Goal: Task Accomplishment & Management: Manage account settings

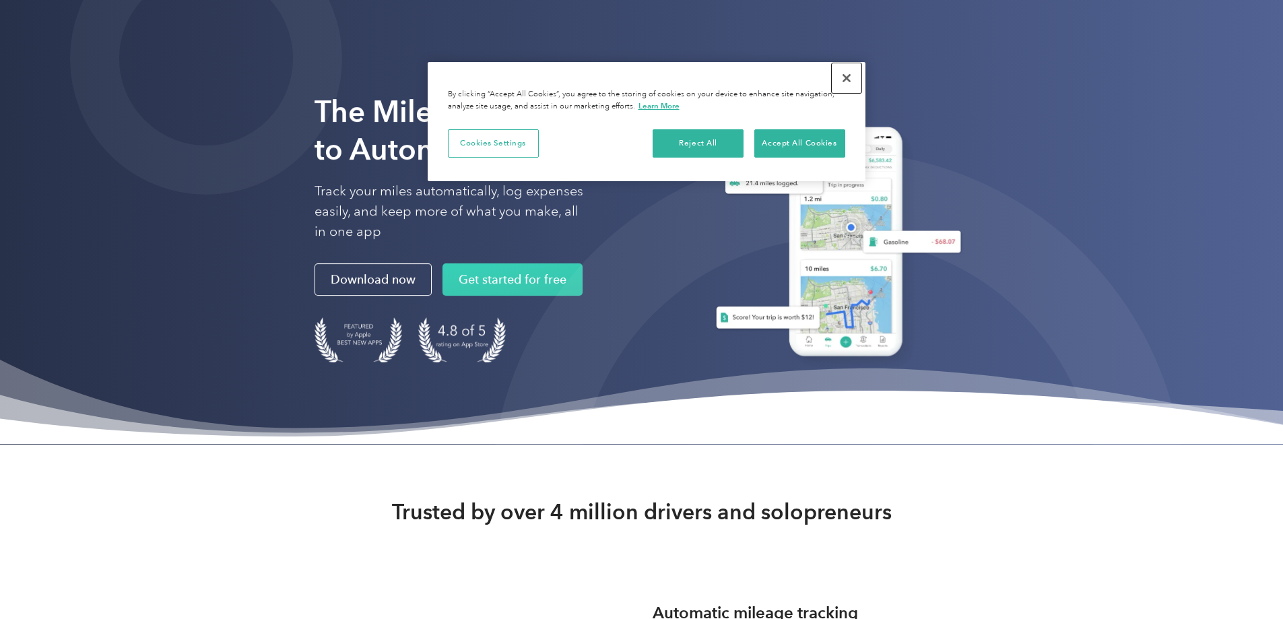
drag, startPoint x: 852, startPoint y: 76, endPoint x: 843, endPoint y: 79, distance: 9.2
click at [851, 76] on button "Close" at bounding box center [847, 78] width 30 height 30
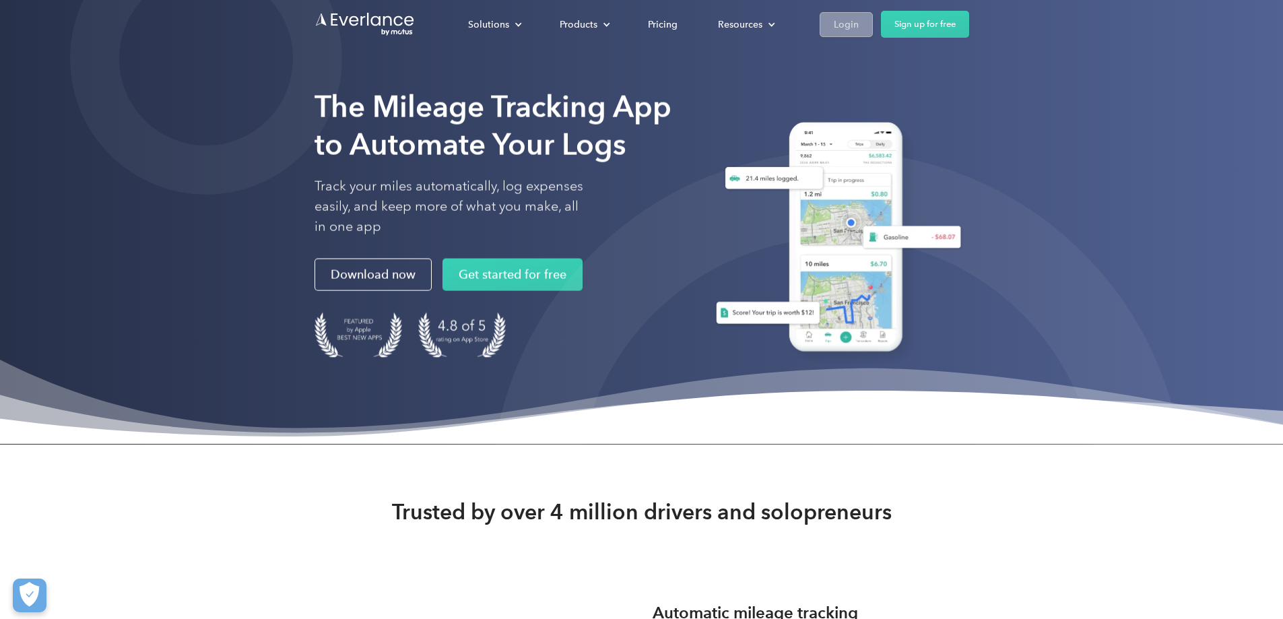
click at [858, 24] on div "Login" at bounding box center [846, 24] width 25 height 17
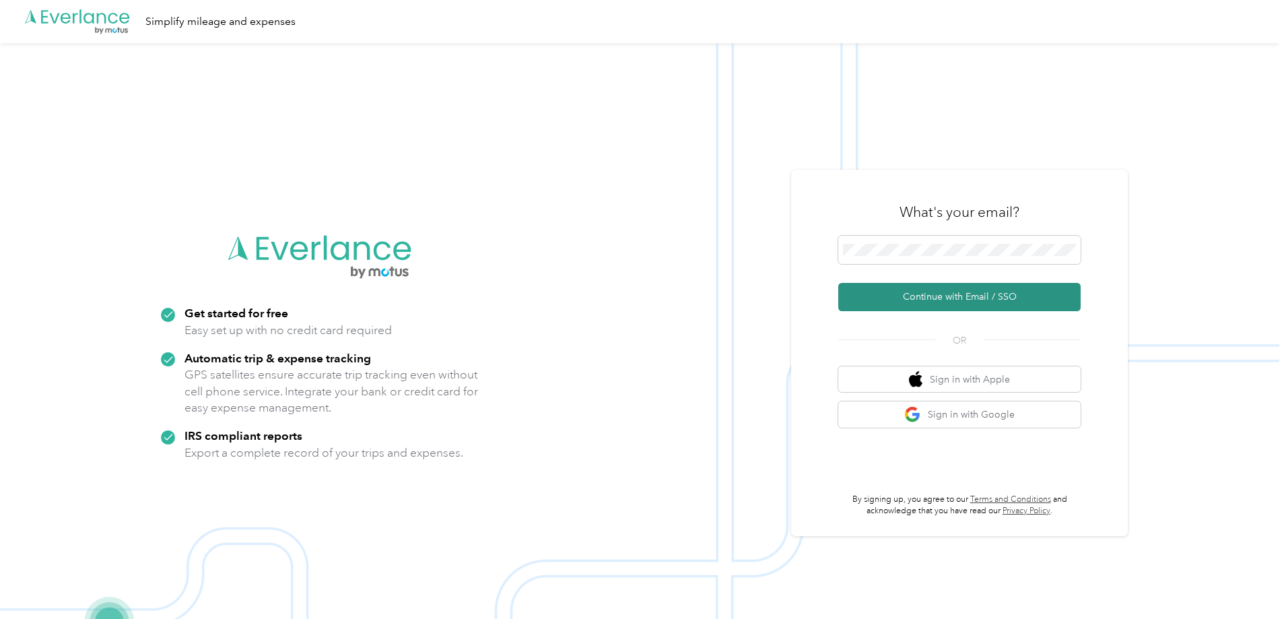
click at [967, 294] on button "Continue with Email / SSO" at bounding box center [959, 297] width 242 height 28
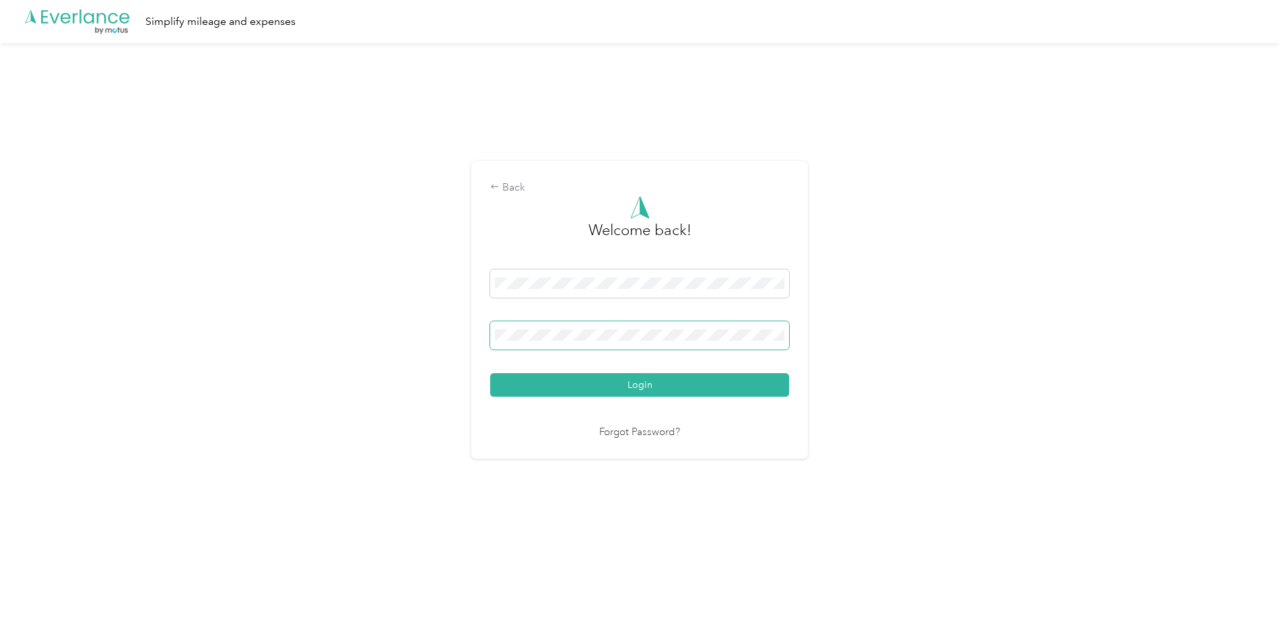
click at [655, 344] on span at bounding box center [639, 335] width 299 height 28
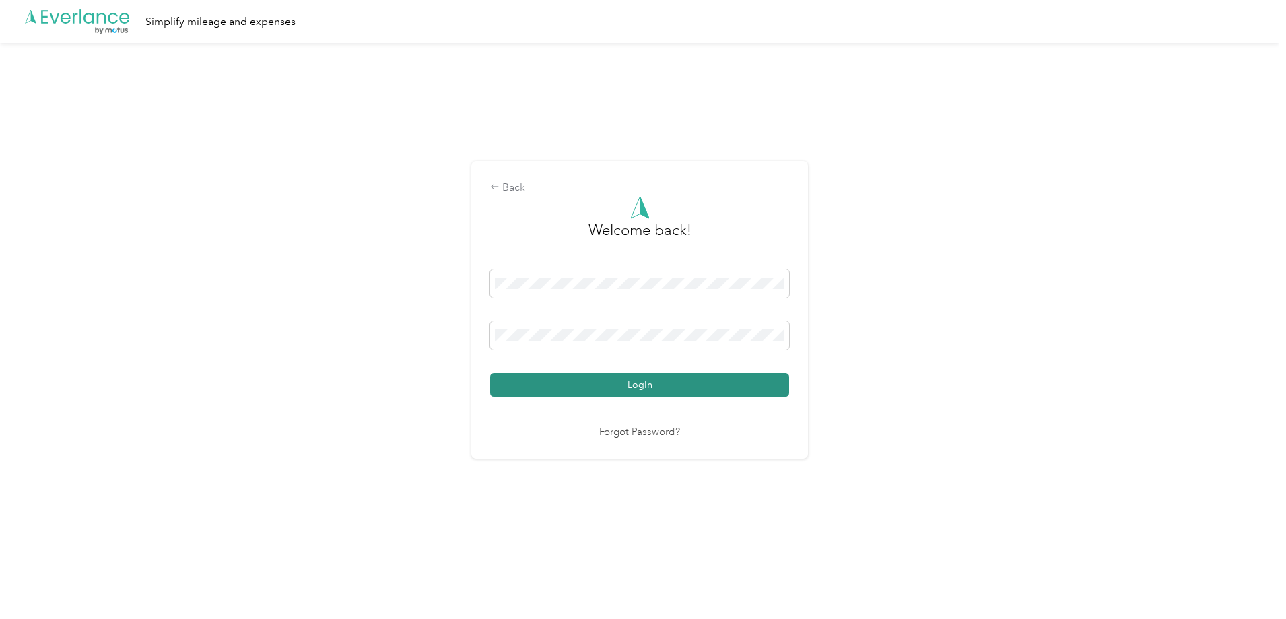
click at [628, 382] on button "Login" at bounding box center [639, 385] width 299 height 24
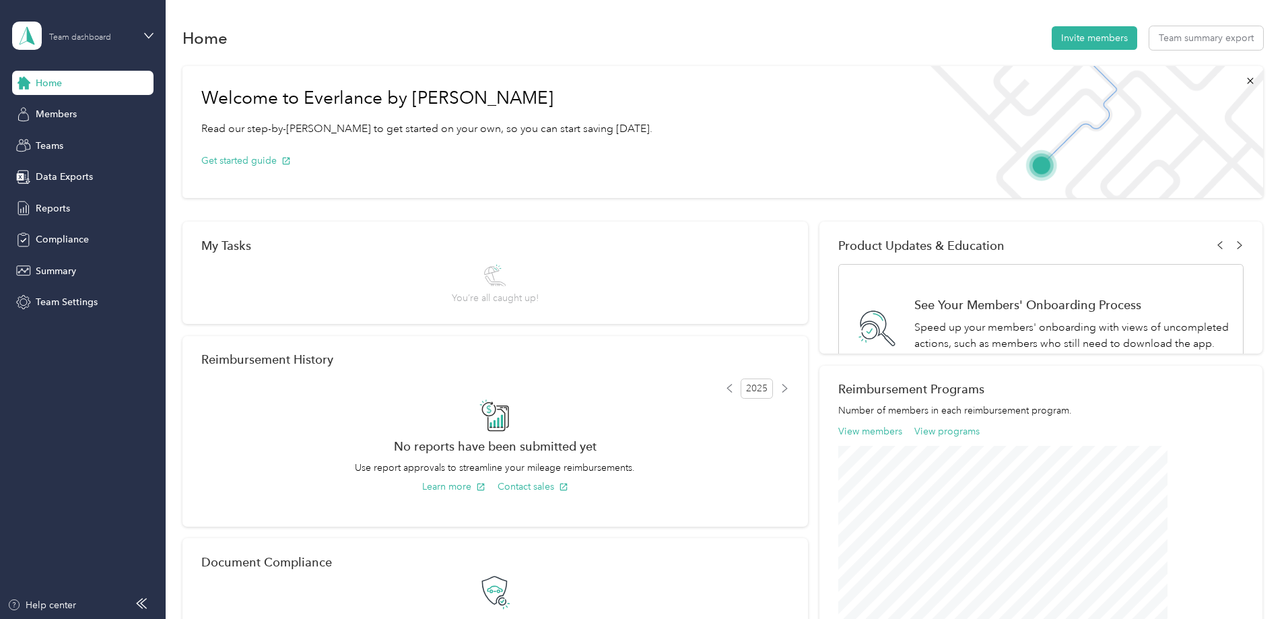
click at [131, 29] on div at bounding box center [91, 29] width 84 height 0
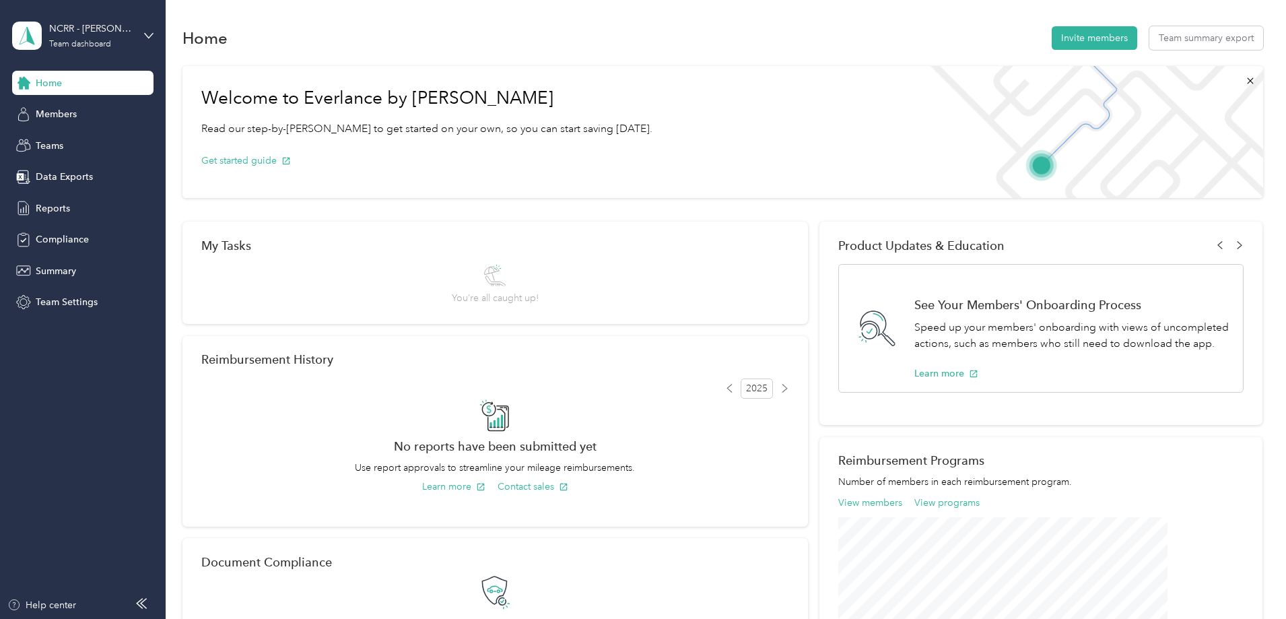
click at [91, 136] on div "Personal dashboard" at bounding box center [66, 141] width 85 height 14
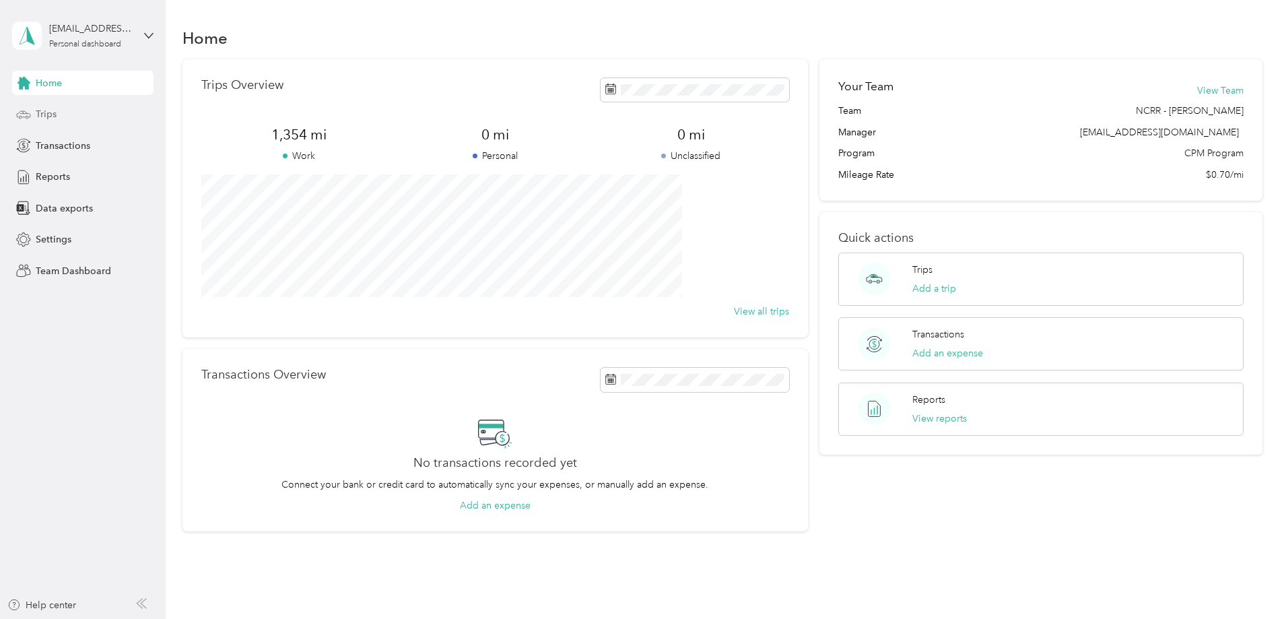
click at [81, 110] on div "Trips" at bounding box center [82, 114] width 141 height 24
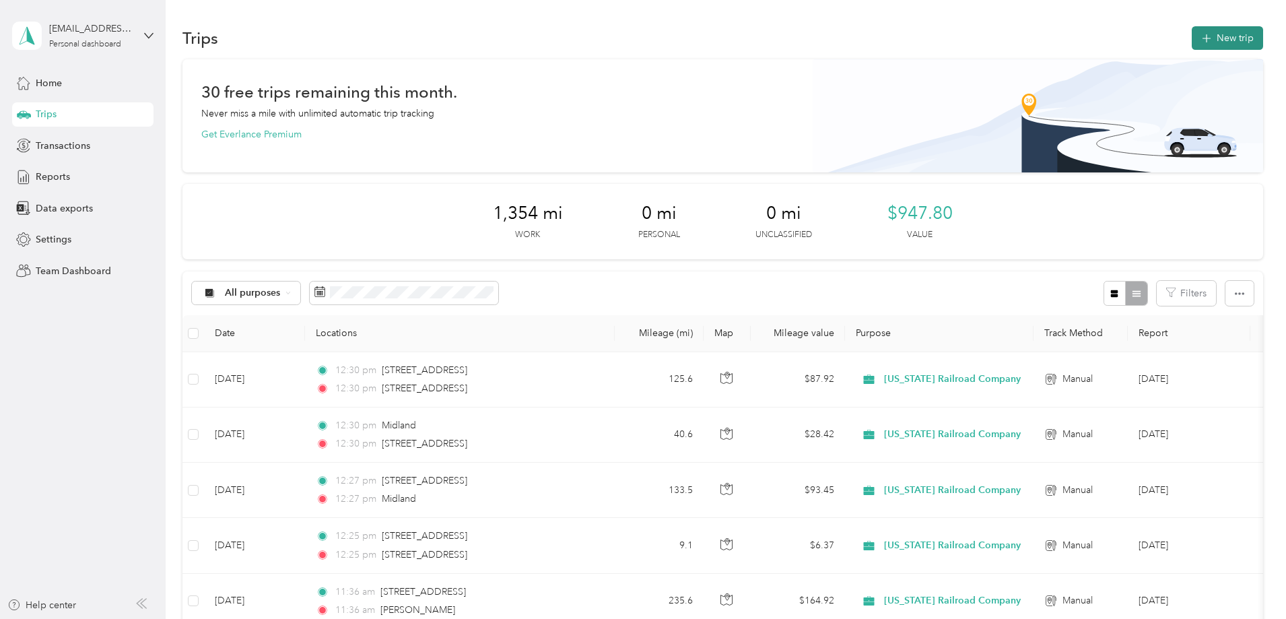
click at [1192, 29] on button "New trip" at bounding box center [1227, 38] width 71 height 24
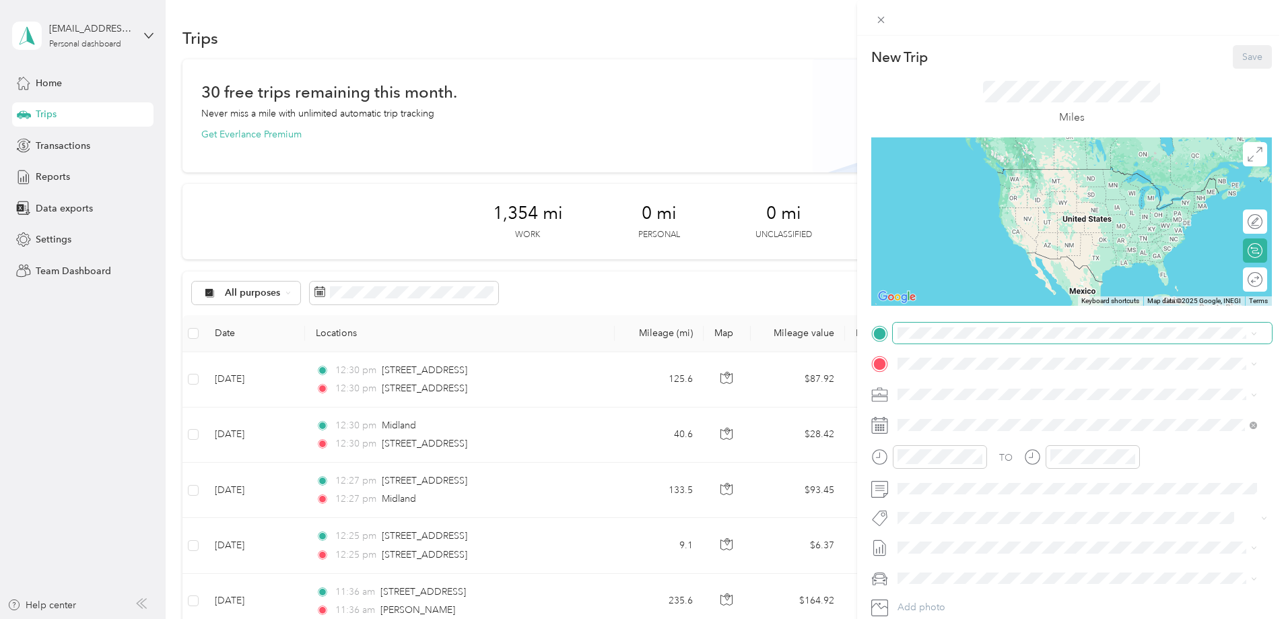
click at [982, 326] on span at bounding box center [1082, 334] width 379 height 22
click at [1016, 385] on span "[STREET_ADDRESS][US_STATE]" at bounding box center [990, 380] width 135 height 12
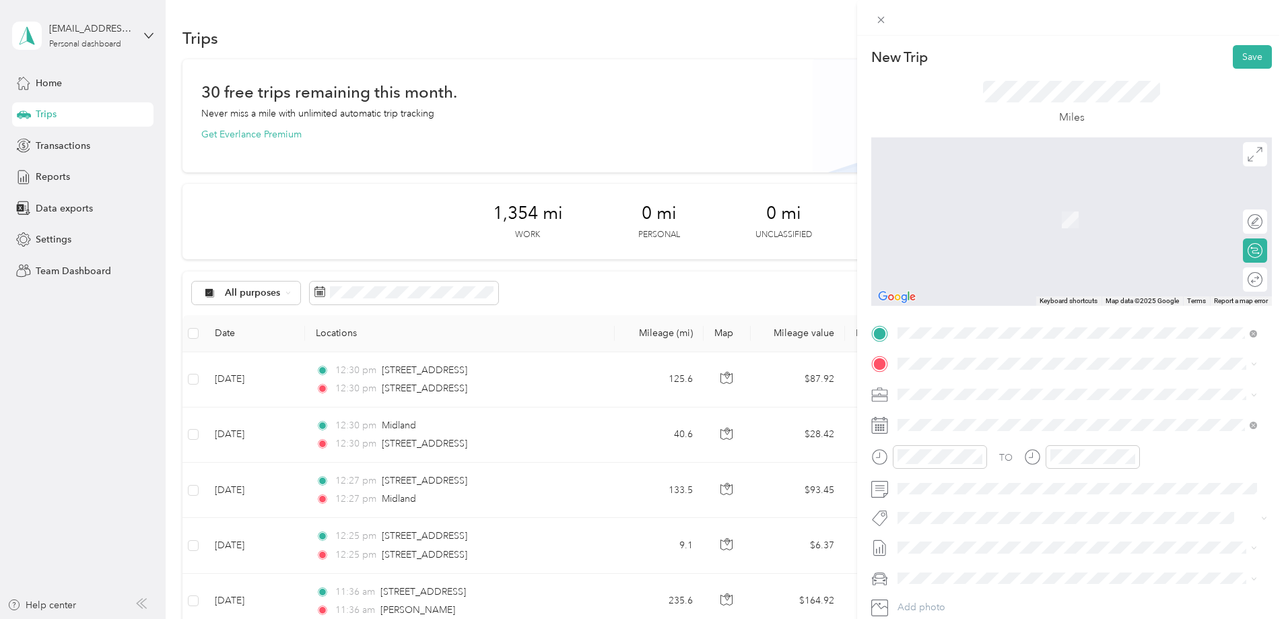
click at [968, 374] on div "TO Add photo" at bounding box center [1071, 485] width 401 height 325
click at [975, 412] on span "[STREET_ADDRESS][PERSON_NAME][PERSON_NAME][US_STATE]" at bounding box center [1065, 412] width 284 height 12
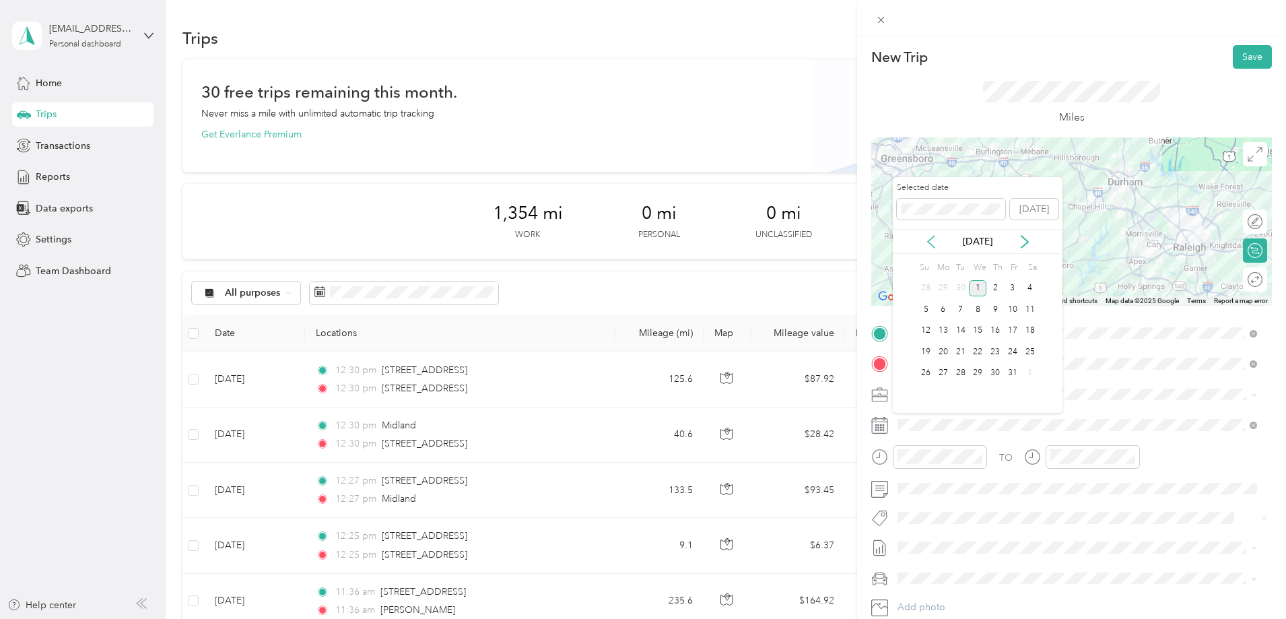
click at [933, 242] on icon at bounding box center [930, 241] width 13 height 13
click at [998, 288] on div "4" at bounding box center [995, 288] width 18 height 17
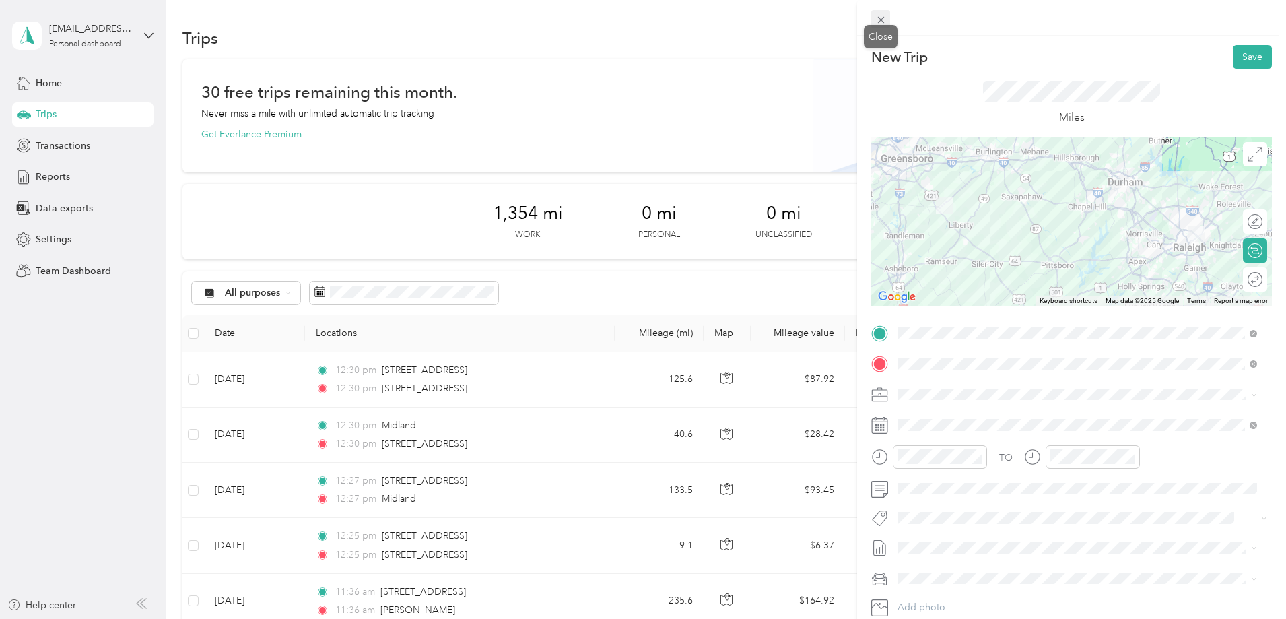
click at [877, 21] on icon at bounding box center [880, 19] width 11 height 11
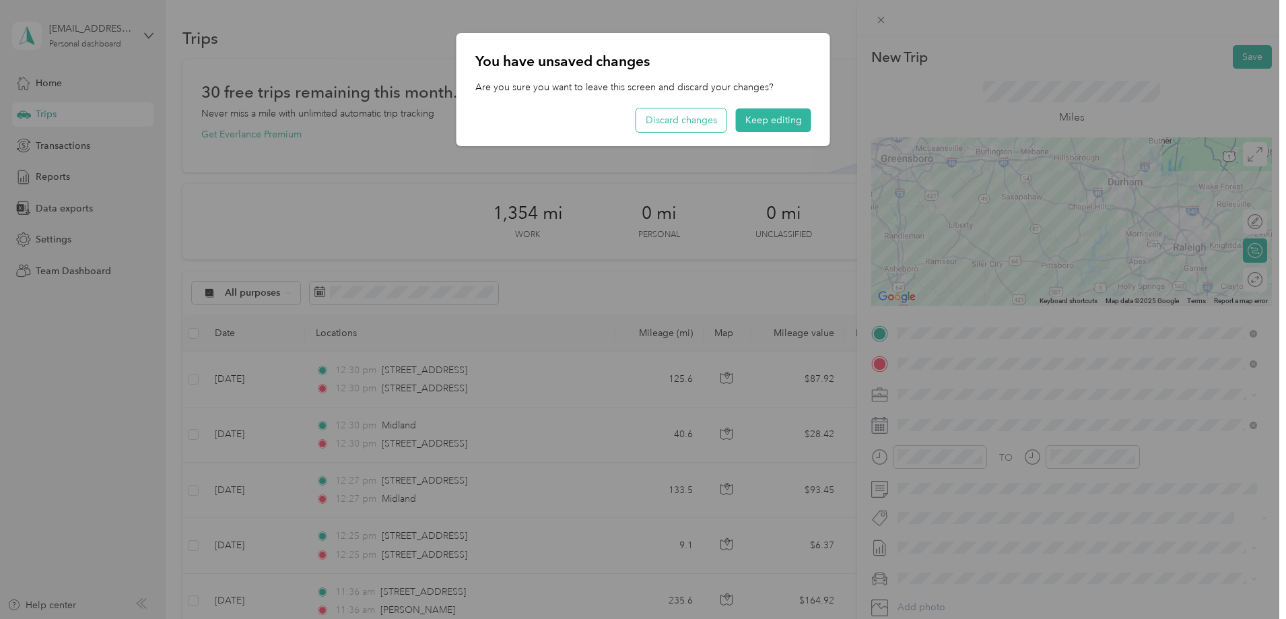
click at [698, 125] on button "Discard changes" at bounding box center [681, 120] width 90 height 24
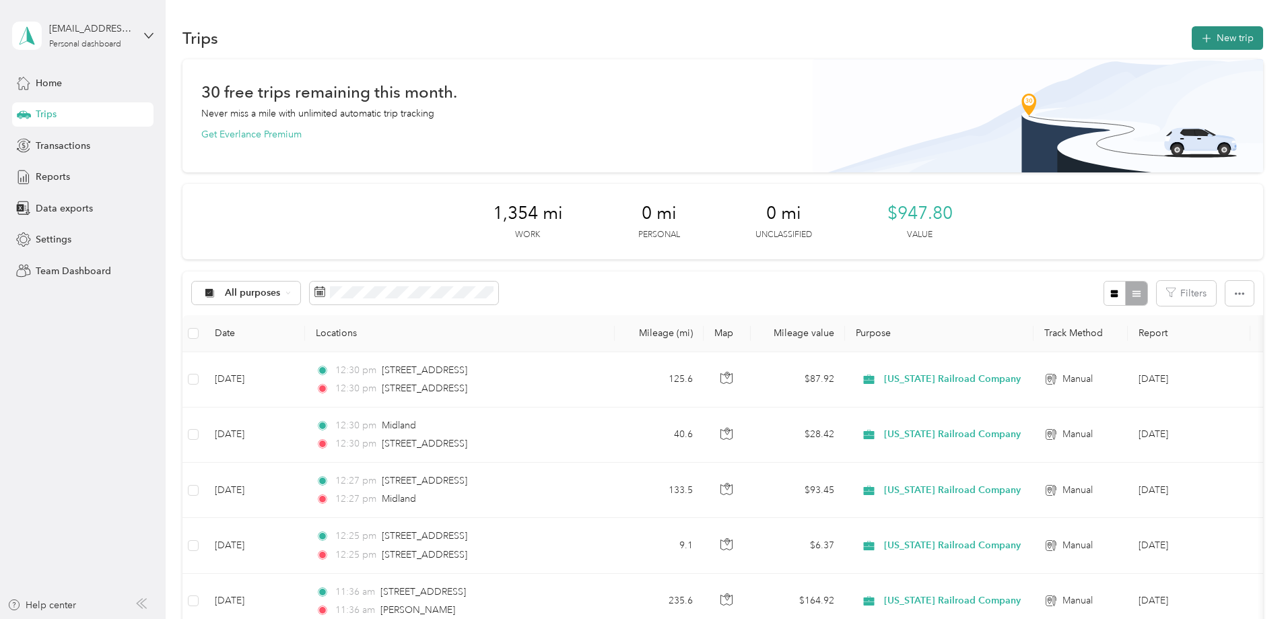
click at [1192, 38] on button "New trip" at bounding box center [1227, 38] width 71 height 24
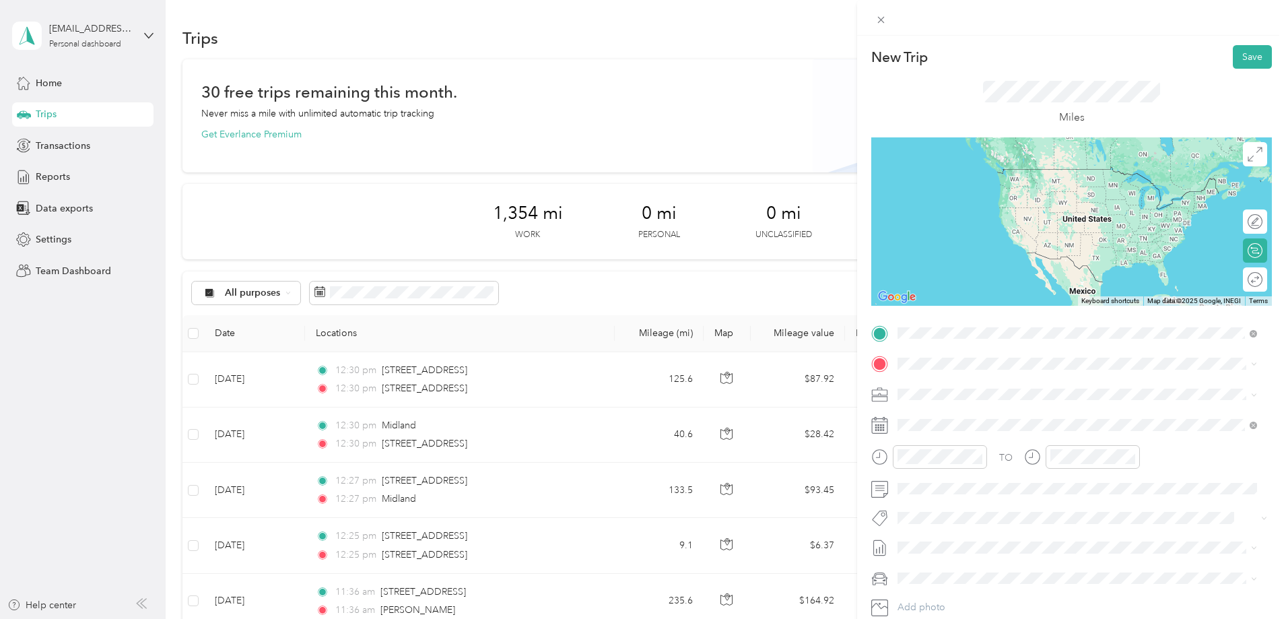
click at [978, 382] on span "[STREET_ADDRESS][US_STATE]" at bounding box center [990, 382] width 135 height 12
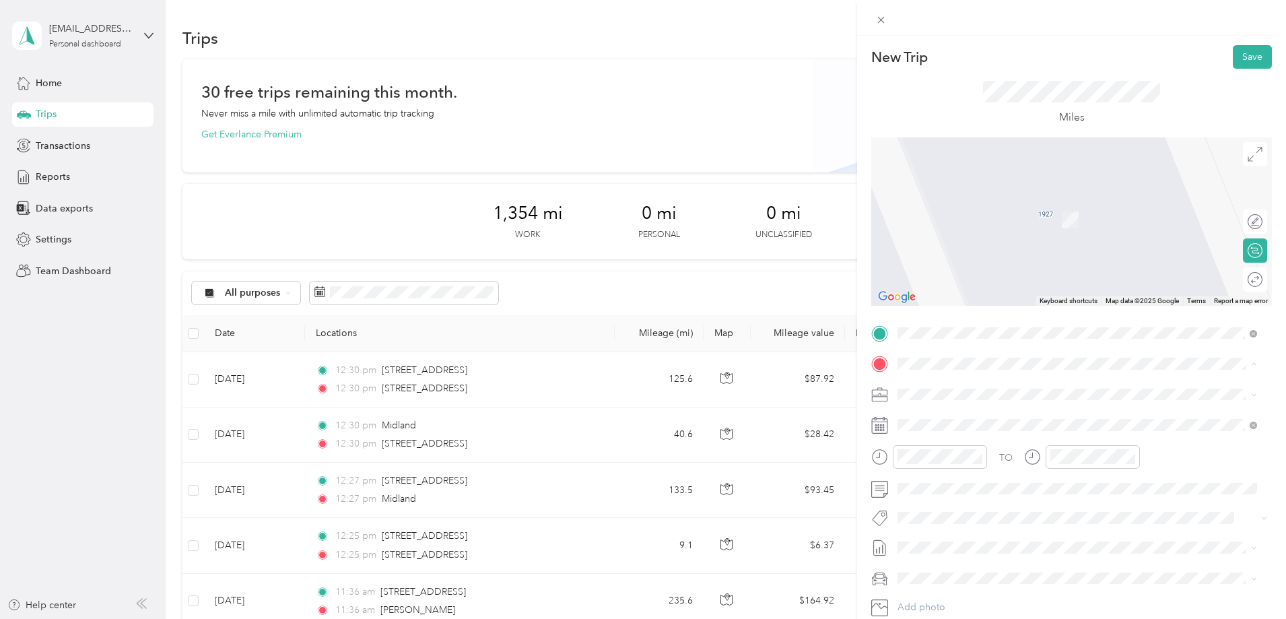
click at [972, 501] on span "[STREET_ADDRESS][PERSON_NAME][US_STATE]" at bounding box center [1027, 495] width 209 height 12
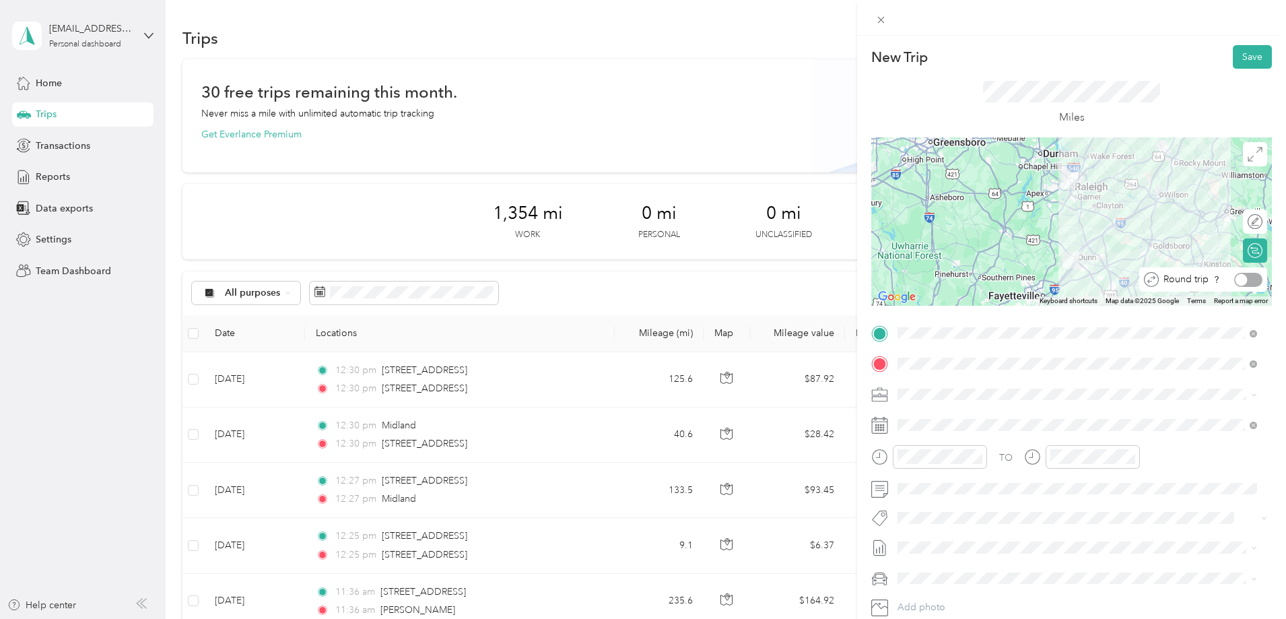
click at [1236, 281] on div at bounding box center [1242, 279] width 12 height 12
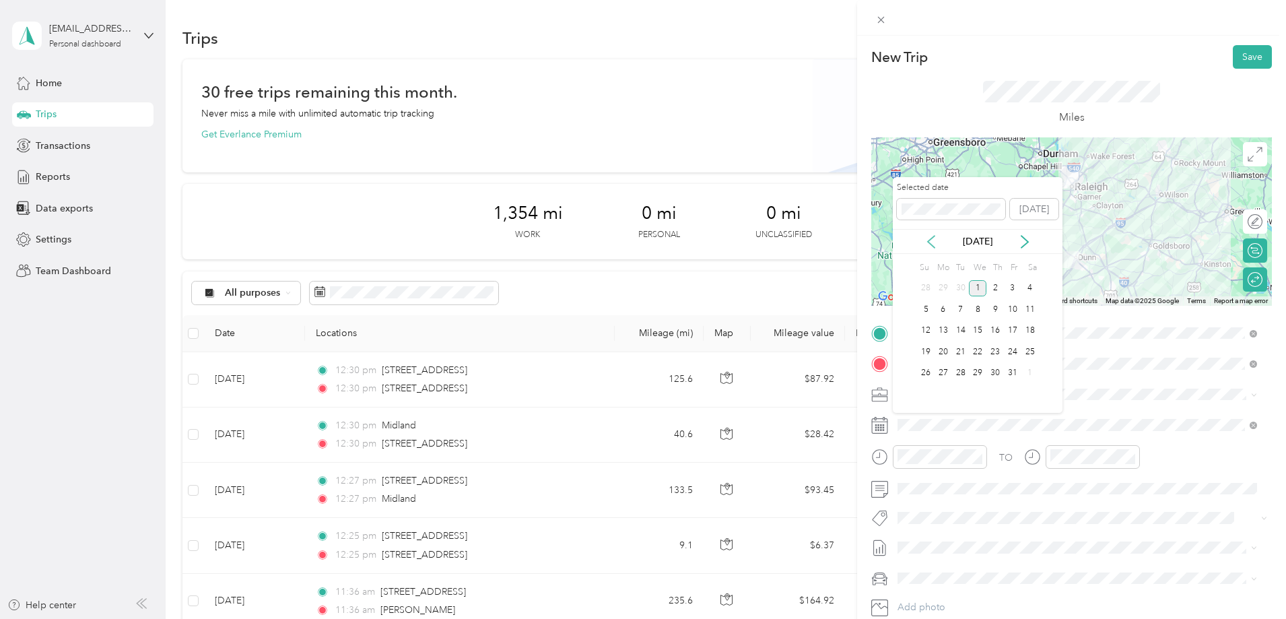
click at [930, 246] on icon at bounding box center [930, 241] width 13 height 13
click at [974, 345] on div "24" at bounding box center [978, 351] width 18 height 17
click at [962, 350] on div "23" at bounding box center [961, 351] width 18 height 17
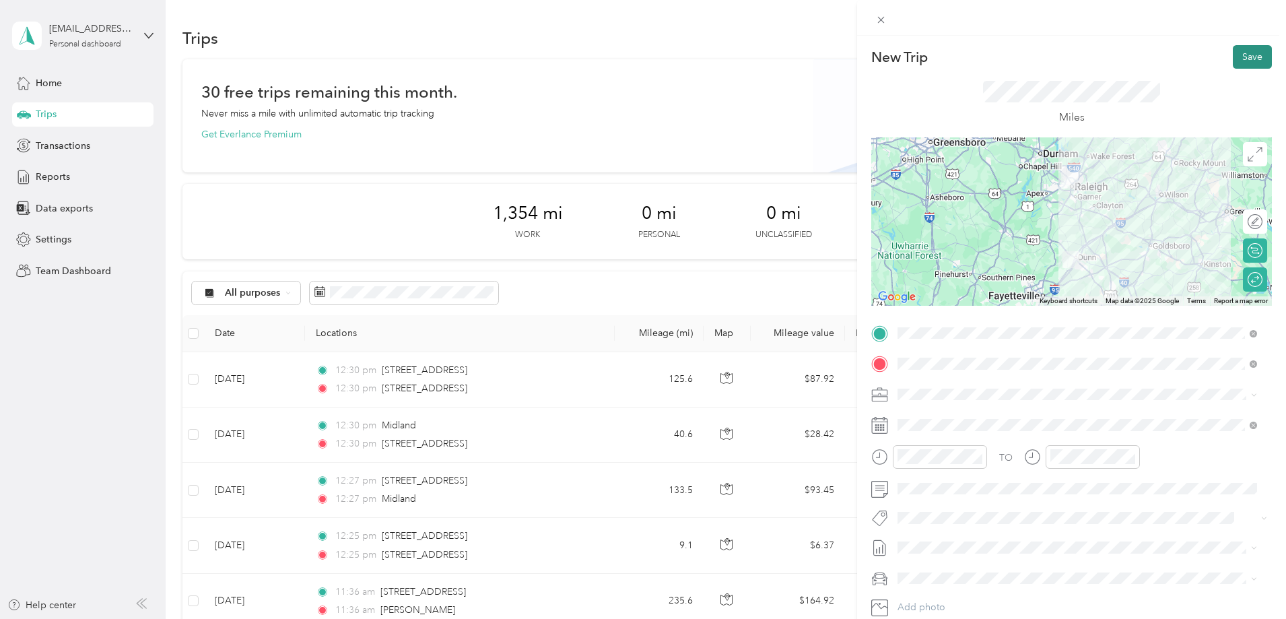
click at [1237, 57] on button "Save" at bounding box center [1252, 57] width 39 height 24
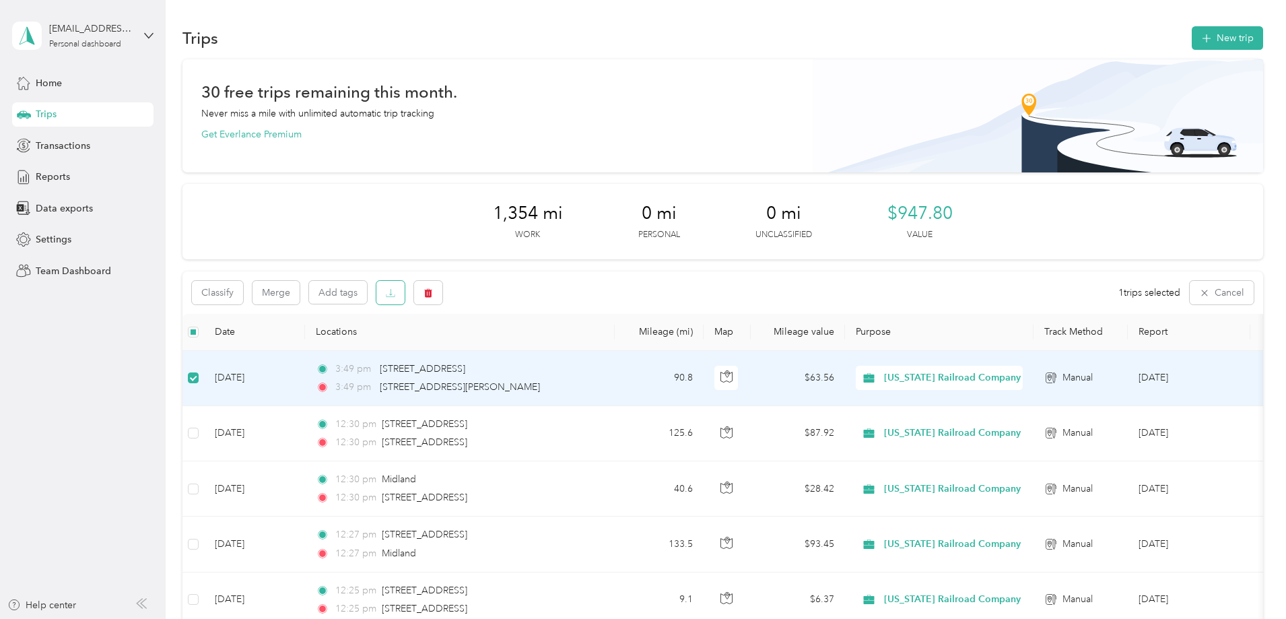
click at [395, 294] on icon "button" at bounding box center [390, 292] width 9 height 9
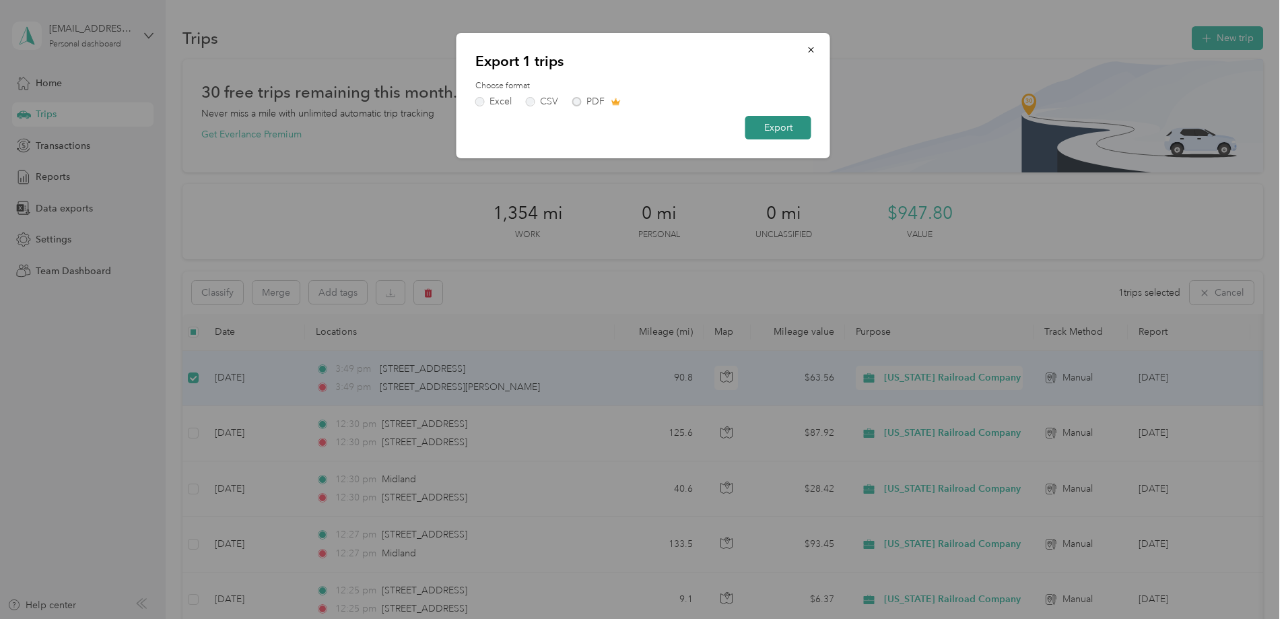
click at [798, 128] on button "Export" at bounding box center [778, 128] width 66 height 24
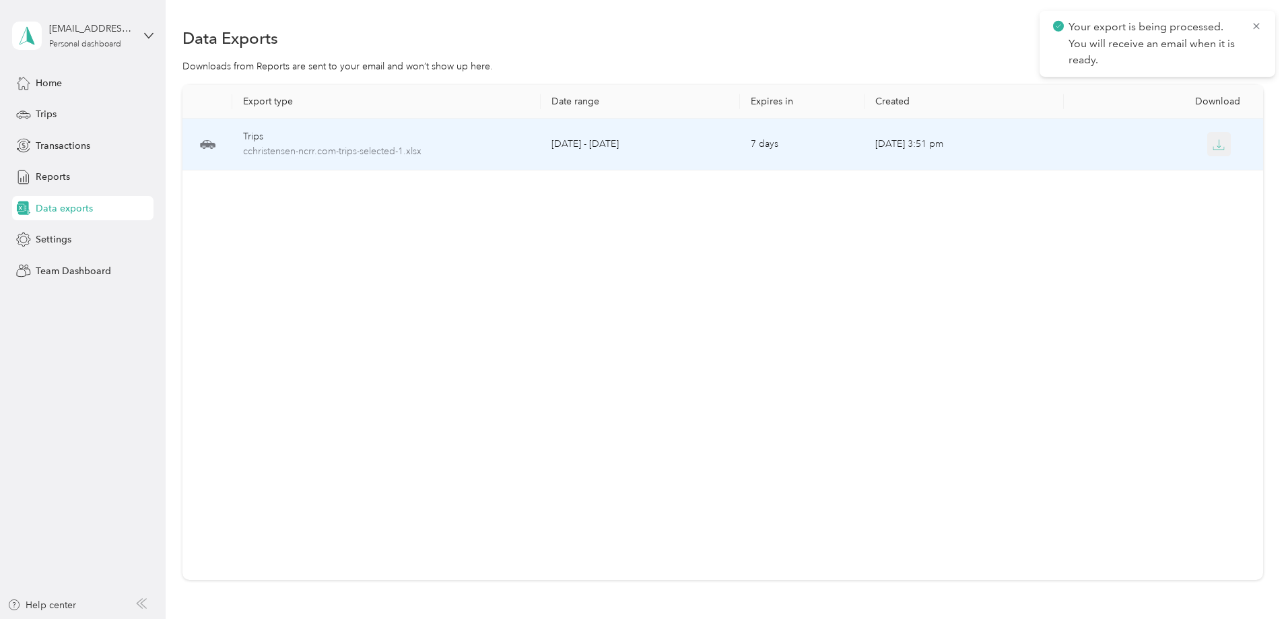
click at [1207, 142] on button "button" at bounding box center [1219, 144] width 24 height 24
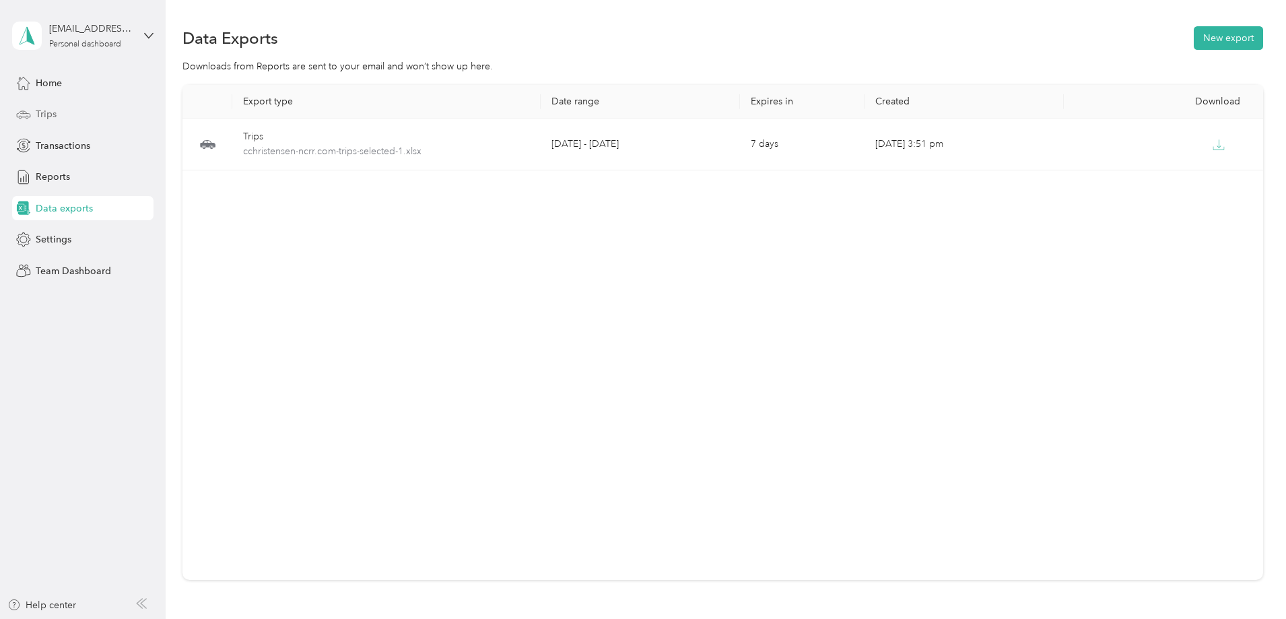
click at [61, 116] on div "Trips" at bounding box center [82, 114] width 141 height 24
